Goal: Transaction & Acquisition: Purchase product/service

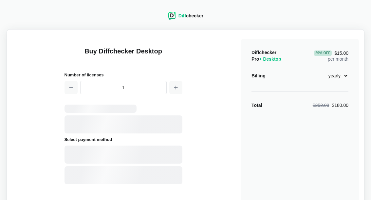
select select "desktop-yearly-180"
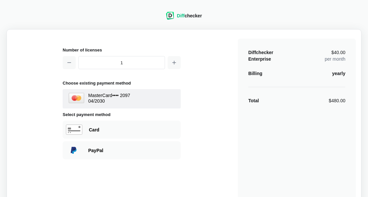
click at [190, 12] on div "Diff checker" at bounding box center [184, 16] width 36 height 8
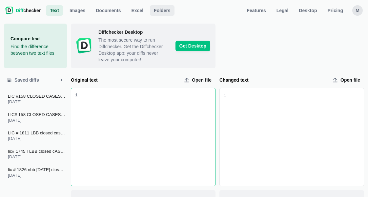
click at [156, 12] on span "Folders" at bounding box center [161, 10] width 19 height 7
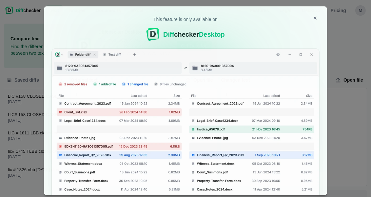
click at [89, 137] on img at bounding box center [186, 132] width 268 height 167
click at [315, 18] on icon "Close modal" at bounding box center [315, 17] width 5 height 5
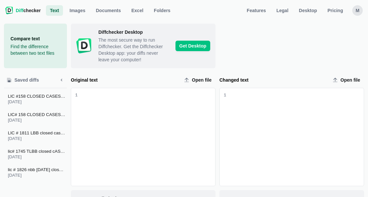
click at [29, 10] on span "Diff checker" at bounding box center [28, 10] width 25 height 7
click at [79, 11] on span "Images" at bounding box center [77, 10] width 18 height 7
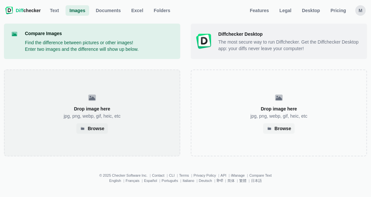
click at [89, 104] on div "Drop image here jpg, png, webp, gif, heic, etc Browse" at bounding box center [92, 113] width 176 height 87
